Goal: Find specific page/section: Find specific page/section

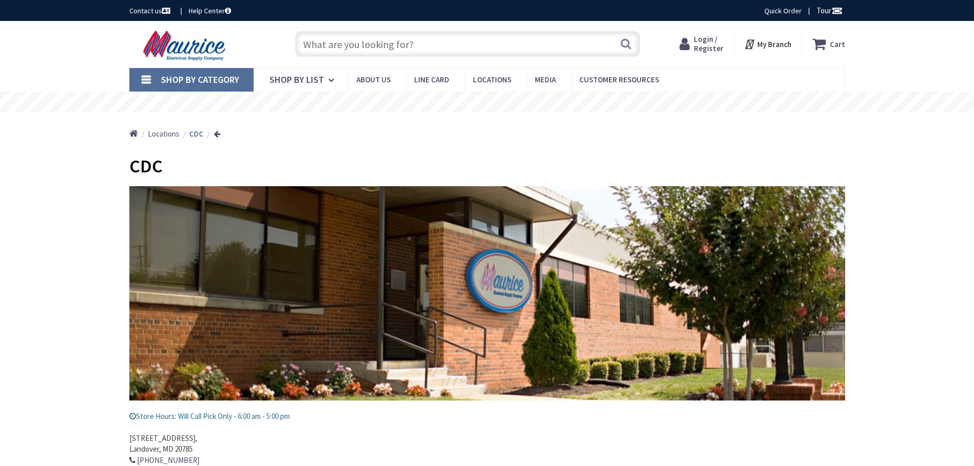
click at [377, 47] on input "text" at bounding box center [467, 44] width 345 height 26
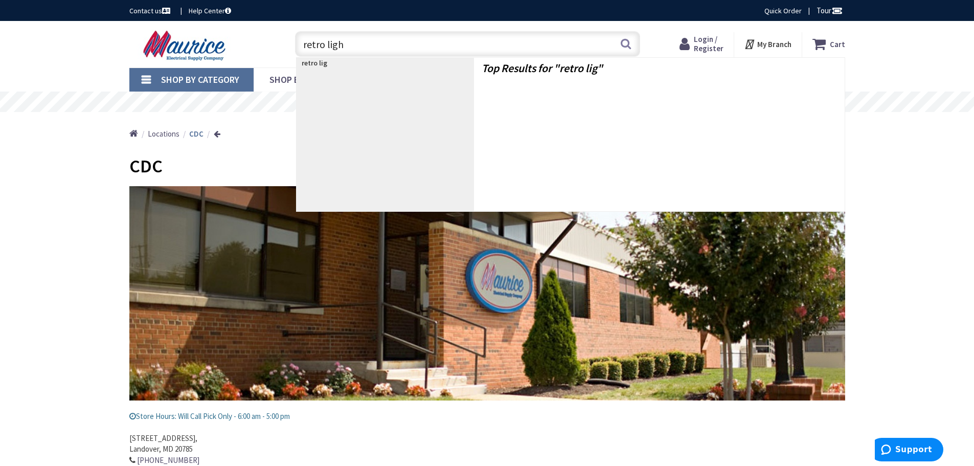
type input "retro light"
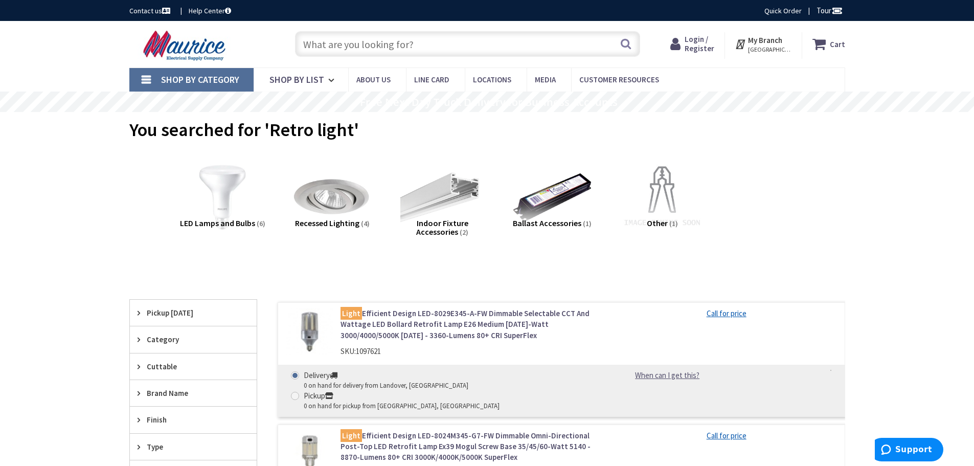
click at [332, 226] on span "Recessed Lighting" at bounding box center [327, 223] width 64 height 10
